Goal: Find specific page/section: Find specific page/section

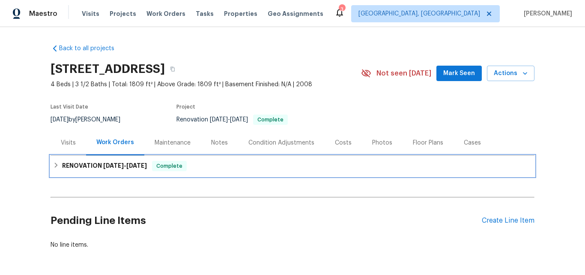
click at [90, 166] on h6 "RENOVATION 9/8/25 - 9/15/25" at bounding box center [104, 166] width 85 height 10
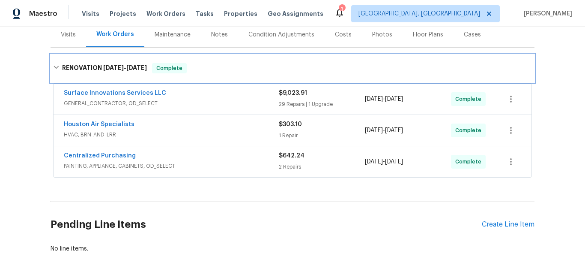
scroll to position [65, 0]
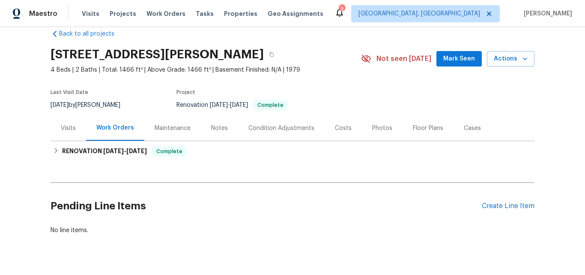
scroll to position [39, 0]
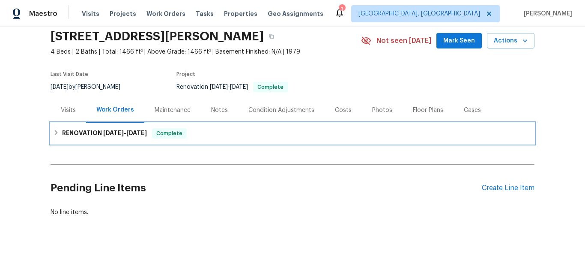
click at [86, 129] on h6 "RENOVATION 8/29/25 - 9/10/25" at bounding box center [104, 133] width 85 height 10
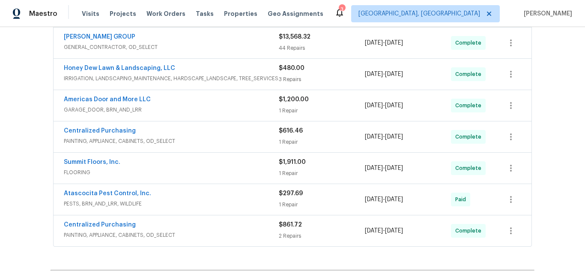
scroll to position [210, 0]
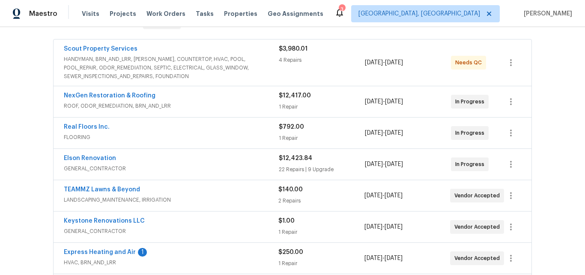
scroll to position [138, 0]
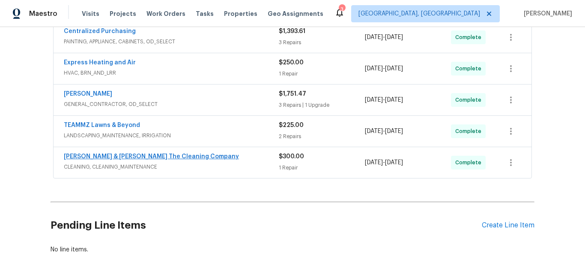
scroll to position [300, 0]
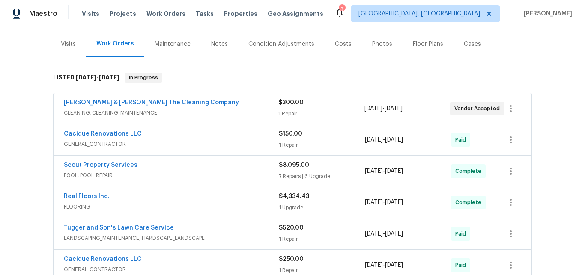
scroll to position [86, 0]
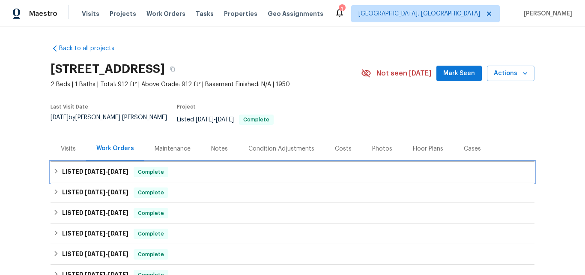
drag, startPoint x: 76, startPoint y: 165, endPoint x: 83, endPoint y: 156, distance: 11.7
click at [77, 167] on h6 "LISTED 9/12/25 - 9/13/25" at bounding box center [95, 172] width 66 height 10
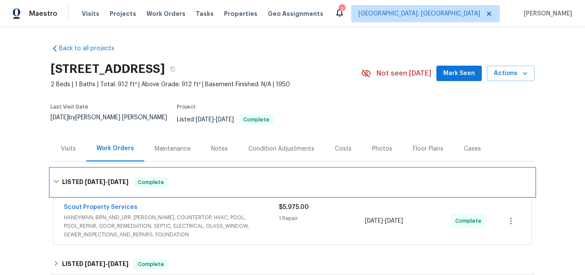
scroll to position [86, 0]
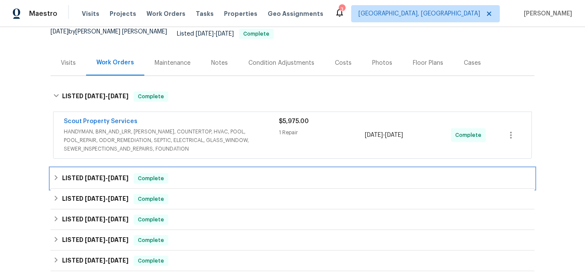
click at [100, 175] on h6 "LISTED 8/28/25 - 9/5/25" at bounding box center [95, 178] width 66 height 10
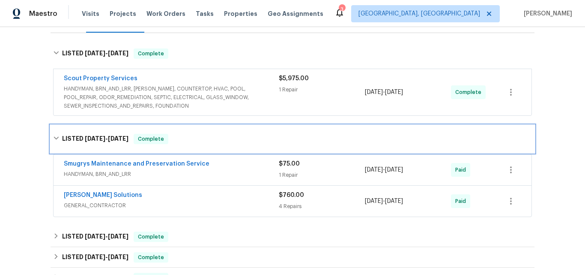
scroll to position [171, 0]
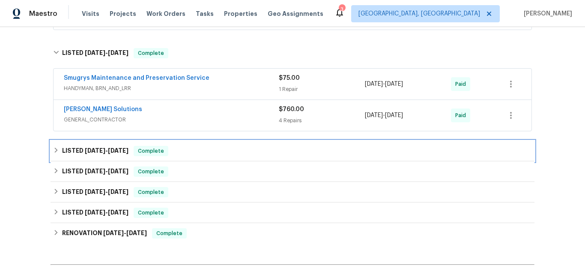
drag, startPoint x: 99, startPoint y: 149, endPoint x: 128, endPoint y: 130, distance: 34.1
click at [99, 149] on h6 "LISTED 8/14/25 - 8/18/25" at bounding box center [95, 151] width 66 height 10
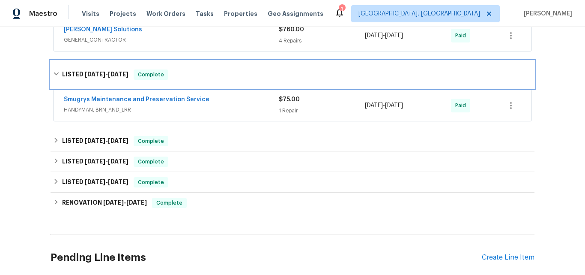
scroll to position [300, 0]
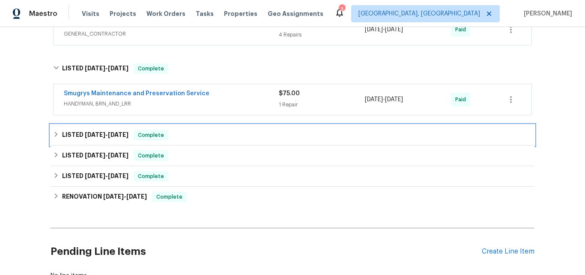
click at [95, 132] on span "10/30/24" at bounding box center [95, 135] width 21 height 6
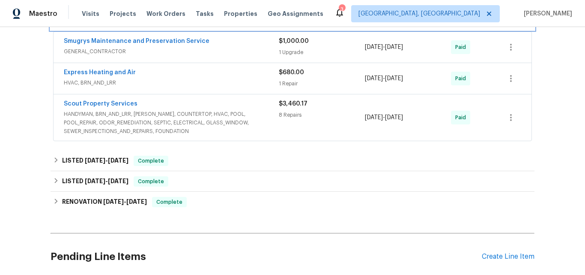
scroll to position [428, 0]
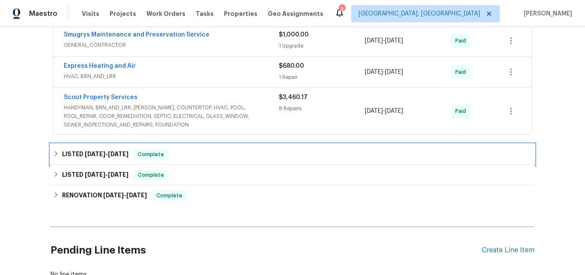
click at [71, 149] on h6 "LISTED 10/11/24 - 10/18/24" at bounding box center [95, 154] width 66 height 10
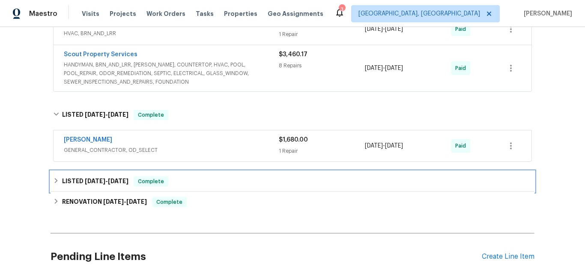
click at [96, 178] on span "6/19/24" at bounding box center [95, 181] width 21 height 6
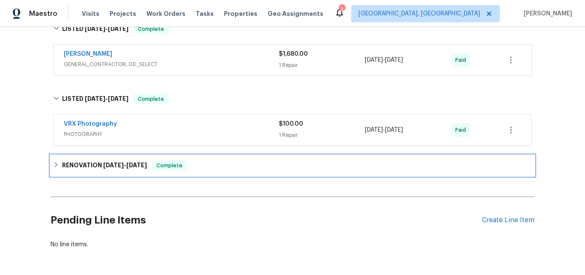
click at [103, 162] on span "6/10/24" at bounding box center [113, 165] width 21 height 6
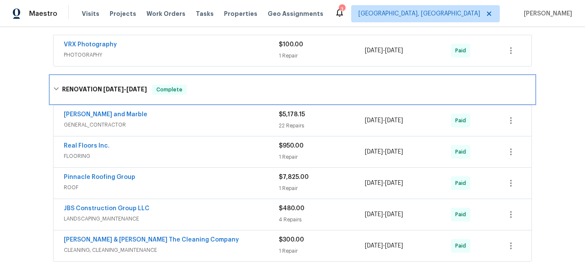
scroll to position [685, 0]
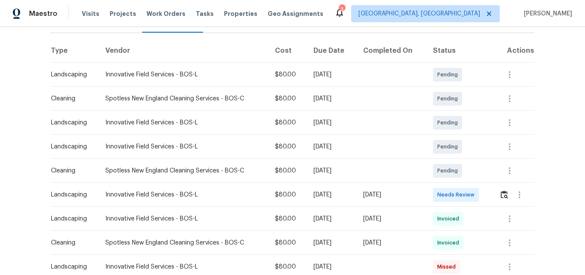
scroll to position [171, 0]
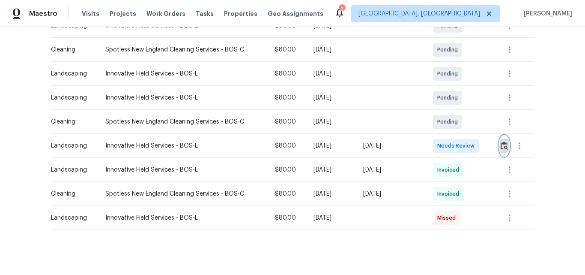
click at [503, 148] on img "button" at bounding box center [504, 145] width 7 height 8
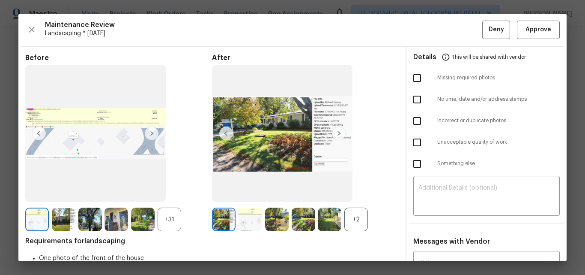
click at [338, 132] on img at bounding box center [339, 133] width 14 height 14
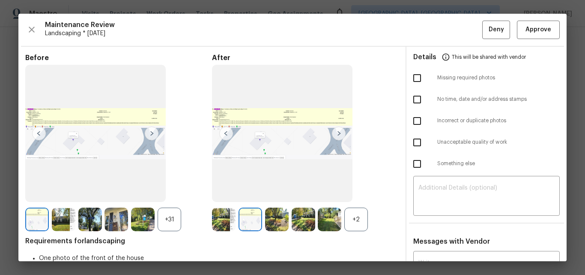
click at [357, 226] on div "+2" at bounding box center [356, 219] width 24 height 24
click at [169, 215] on div "+31" at bounding box center [170, 219] width 24 height 24
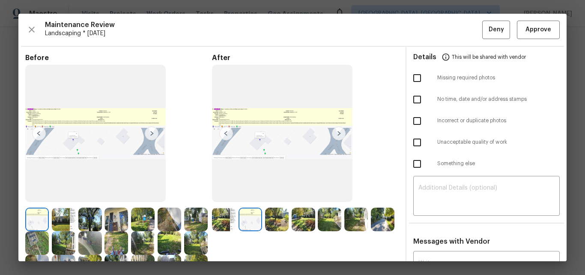
click at [219, 217] on img at bounding box center [224, 219] width 24 height 24
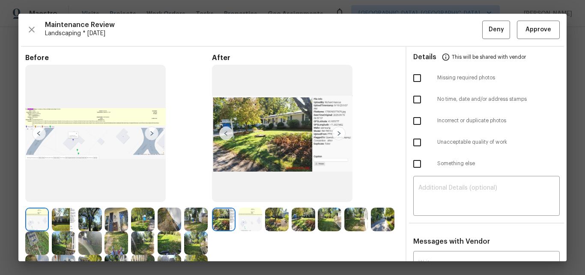
click at [248, 217] on img at bounding box center [251, 219] width 24 height 24
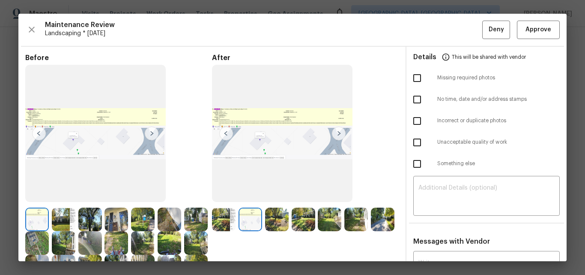
click at [274, 213] on img at bounding box center [277, 219] width 24 height 24
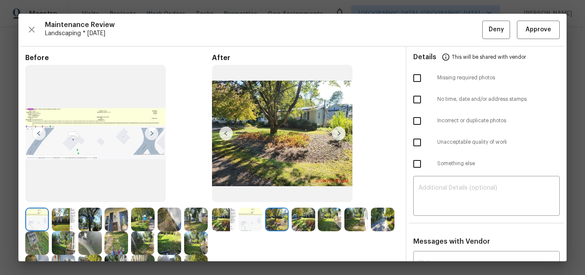
click at [299, 215] on img at bounding box center [304, 219] width 24 height 24
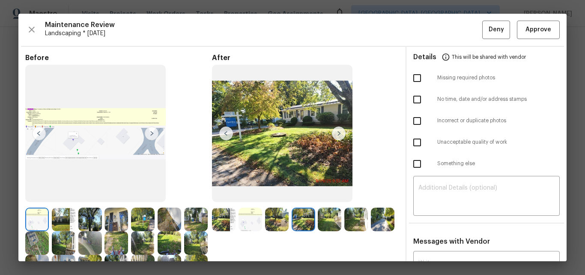
click at [329, 217] on img at bounding box center [330, 219] width 24 height 24
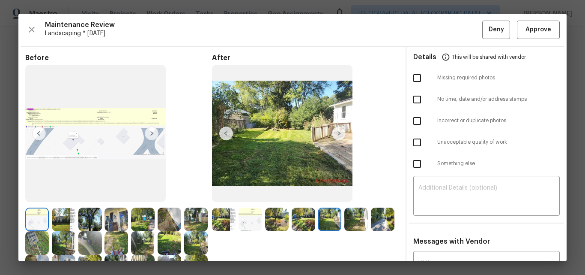
click at [352, 212] on img at bounding box center [356, 219] width 24 height 24
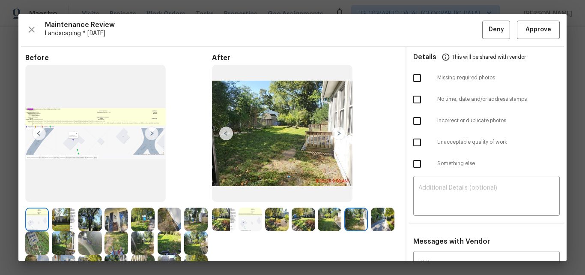
click at [322, 215] on img at bounding box center [330, 219] width 24 height 24
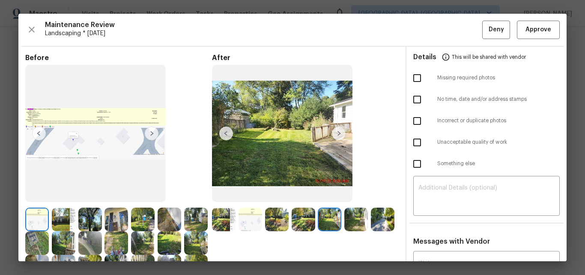
click at [300, 216] on img at bounding box center [304, 219] width 24 height 24
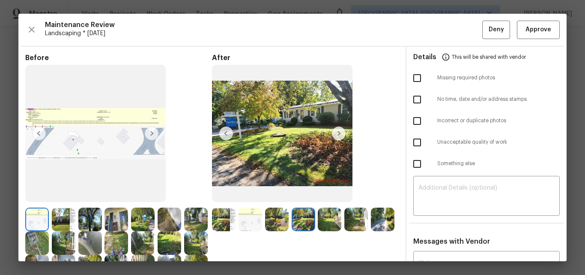
click at [274, 212] on img at bounding box center [277, 219] width 24 height 24
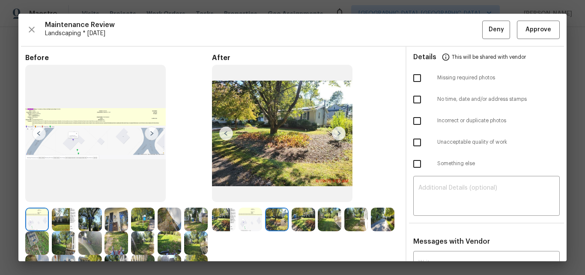
click at [247, 212] on img at bounding box center [251, 219] width 24 height 24
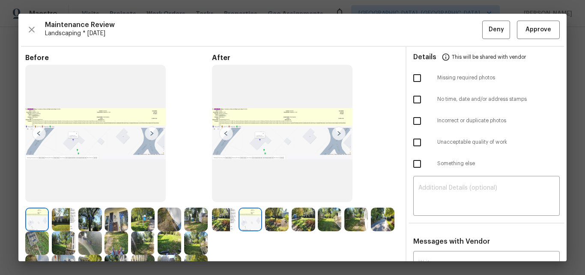
click at [216, 214] on img at bounding box center [224, 219] width 24 height 24
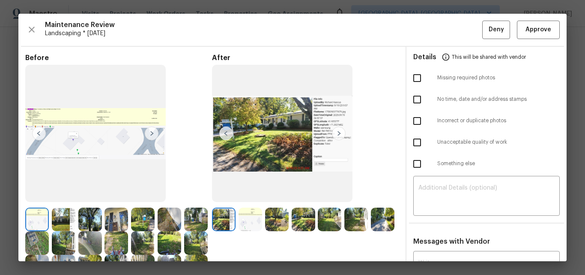
click at [371, 231] on img at bounding box center [383, 219] width 24 height 24
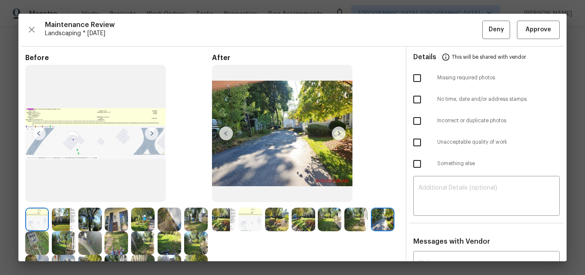
click at [336, 133] on img at bounding box center [339, 133] width 14 height 14
click at [220, 214] on img at bounding box center [224, 219] width 24 height 24
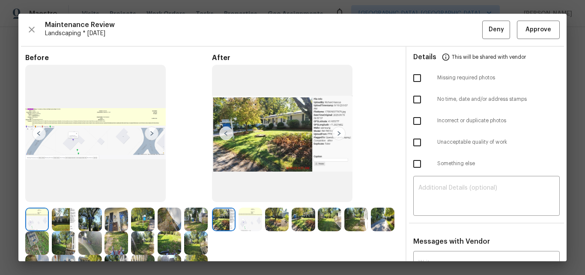
click at [338, 135] on img at bounding box center [339, 133] width 14 height 14
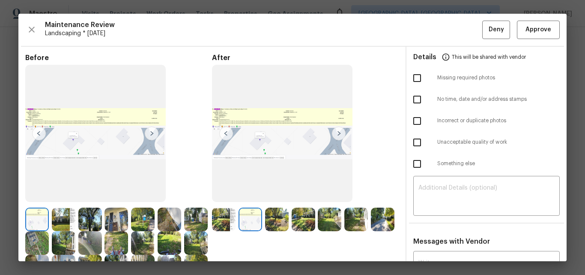
click at [338, 134] on img at bounding box center [339, 133] width 14 height 14
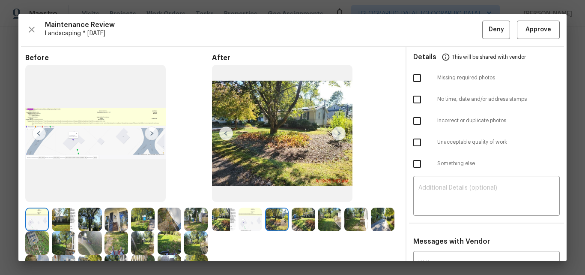
click at [338, 134] on img at bounding box center [339, 133] width 14 height 14
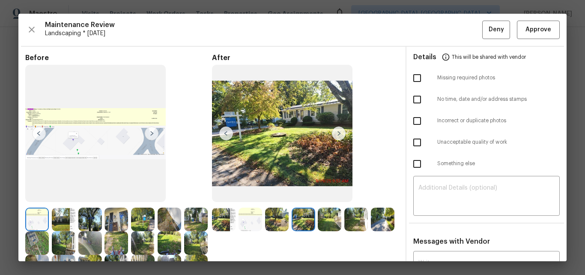
click at [227, 132] on img at bounding box center [226, 133] width 14 height 14
